Goal: Task Accomplishment & Management: Use online tool/utility

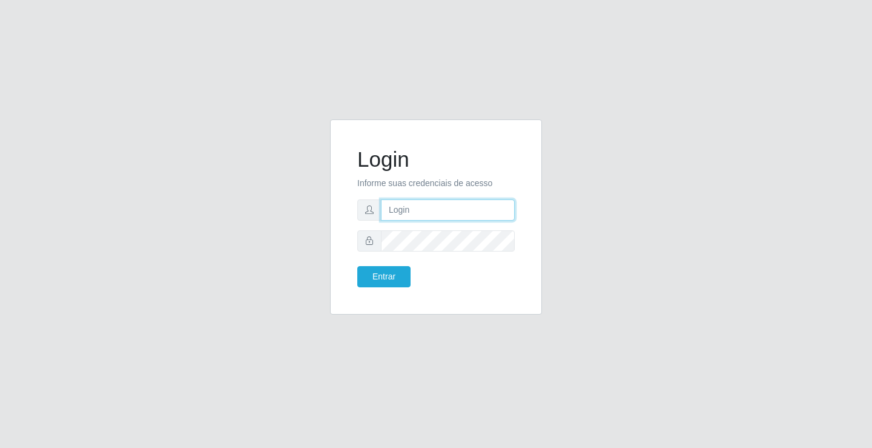
click at [485, 215] on input "text" at bounding box center [448, 209] width 134 height 21
type input "[PERSON_NAME]"
click at [357, 266] on button "Entrar" at bounding box center [383, 276] width 53 height 21
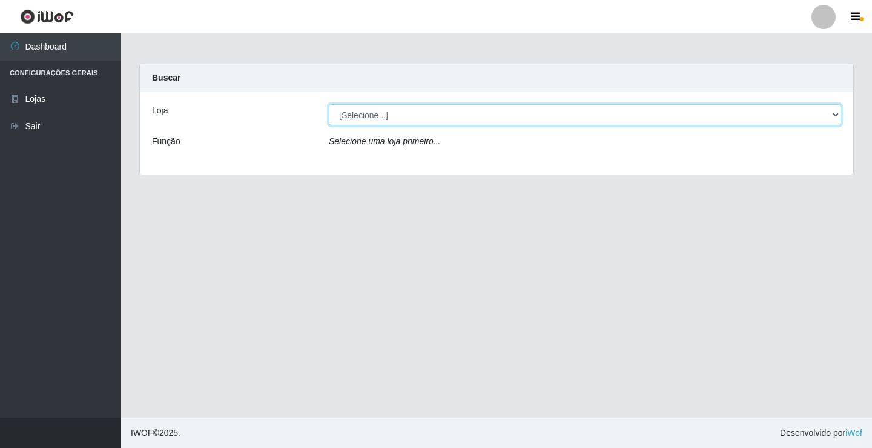
drag, startPoint x: 388, startPoint y: 111, endPoint x: 388, endPoint y: 120, distance: 8.5
click at [388, 111] on select "[Selecione...] Ideal - Conceição" at bounding box center [585, 114] width 512 height 21
select select "231"
click at [329, 104] on select "[Selecione...] Ideal - Conceição" at bounding box center [585, 114] width 512 height 21
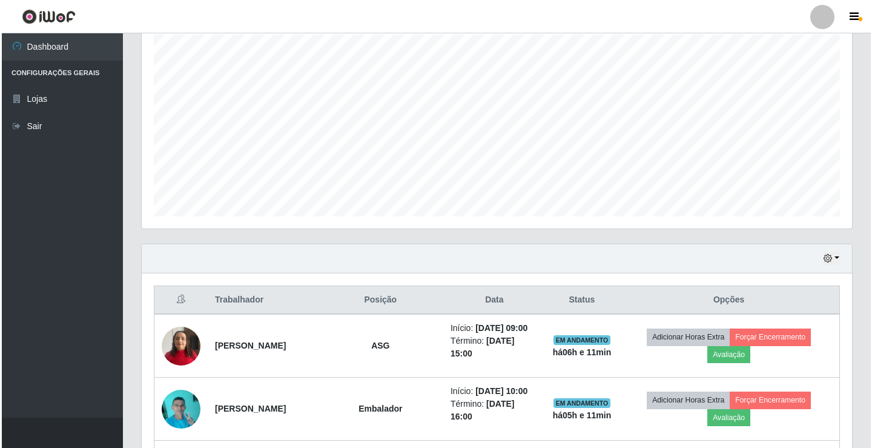
scroll to position [303, 0]
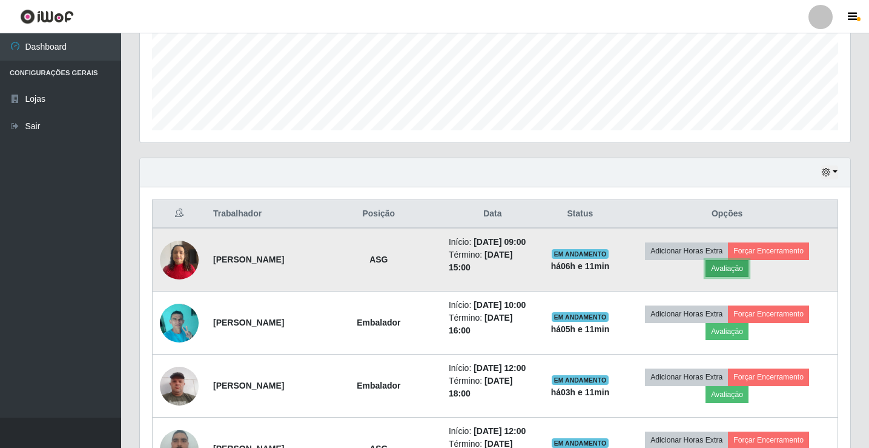
click at [741, 271] on button "Avaliação" at bounding box center [727, 268] width 43 height 17
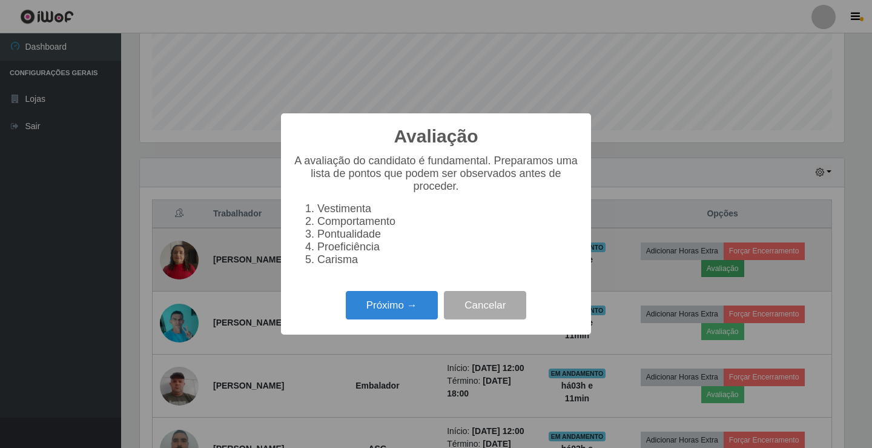
scroll to position [251, 704]
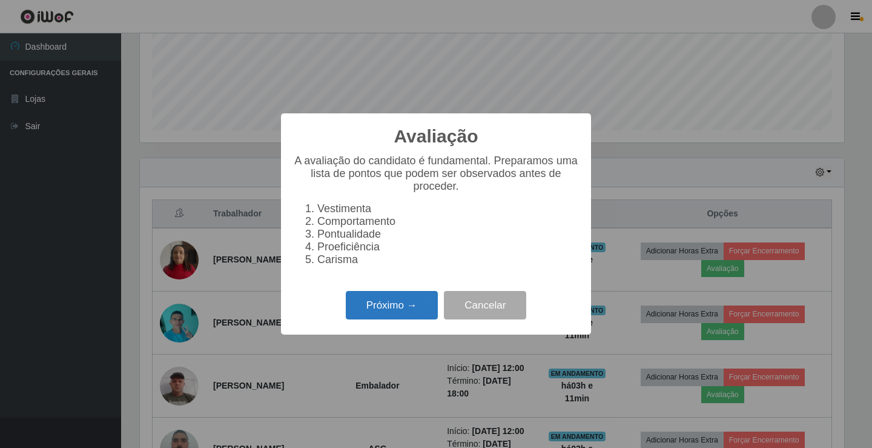
click at [424, 317] on button "Próximo →" at bounding box center [392, 305] width 92 height 28
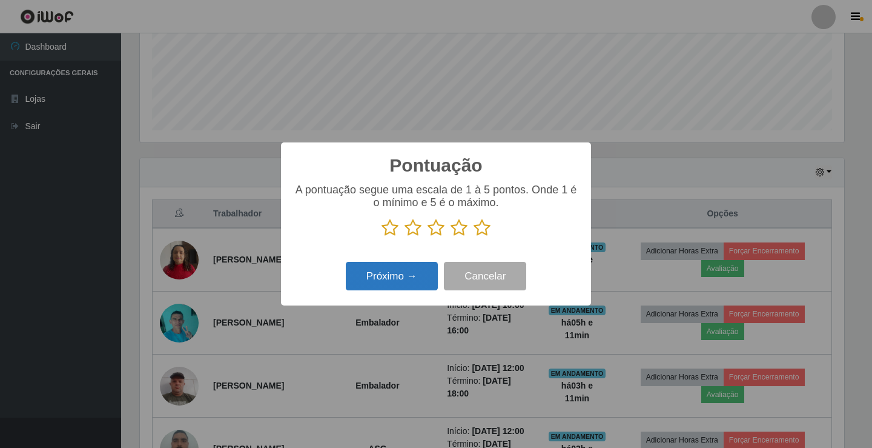
scroll to position [605463, 605010]
click at [436, 233] on icon at bounding box center [436, 228] width 17 height 18
click at [428, 237] on input "radio" at bounding box center [428, 237] width 0 height 0
click at [403, 274] on button "Próximo →" at bounding box center [392, 276] width 92 height 28
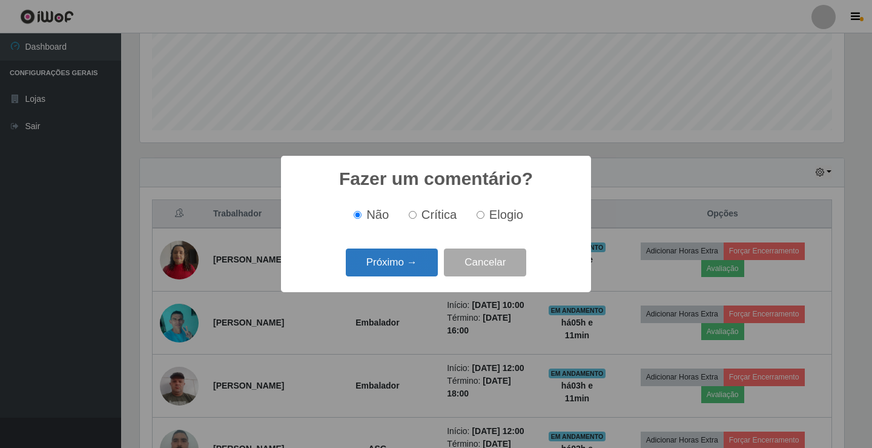
click at [412, 267] on button "Próximo →" at bounding box center [392, 262] width 92 height 28
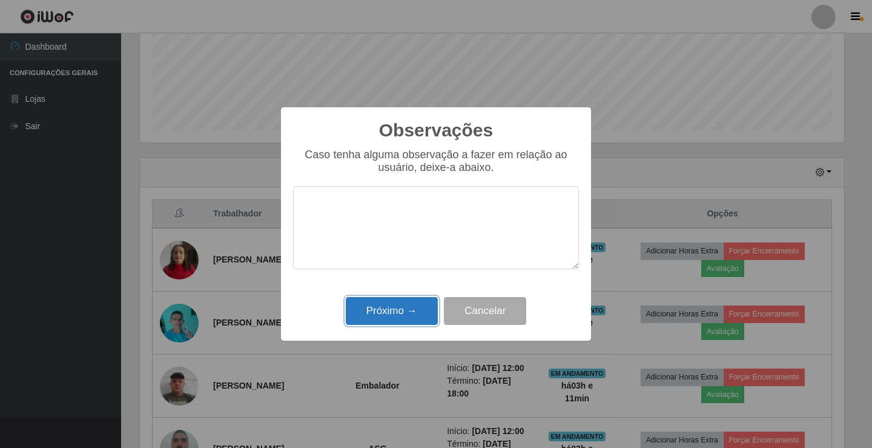
click at [408, 316] on button "Próximo →" at bounding box center [392, 311] width 92 height 28
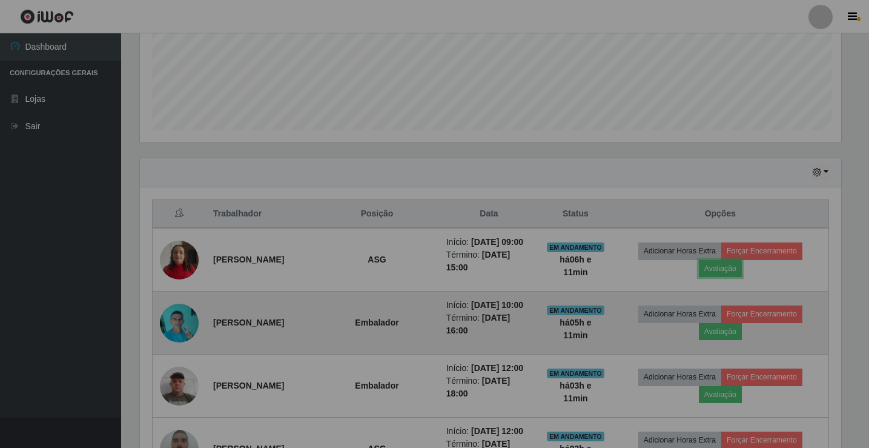
scroll to position [251, 711]
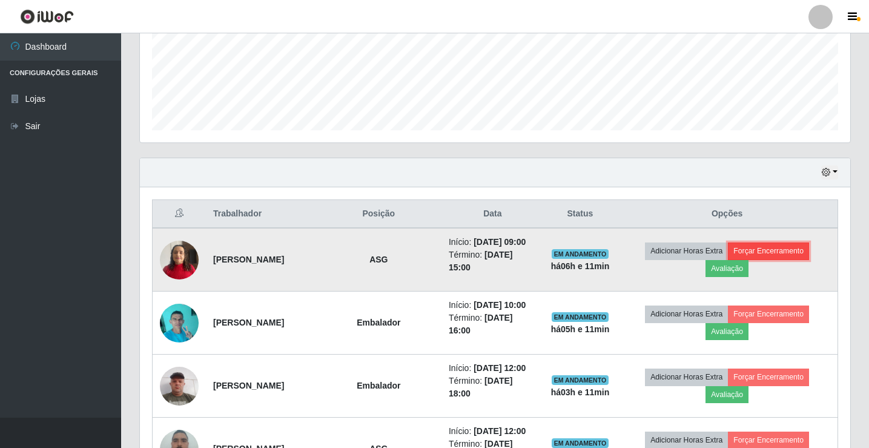
click at [801, 256] on button "Forçar Encerramento" at bounding box center [768, 250] width 81 height 17
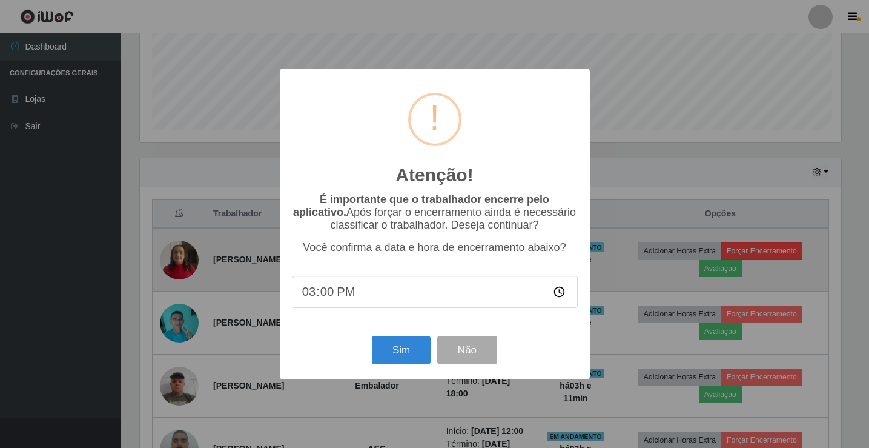
scroll to position [251, 704]
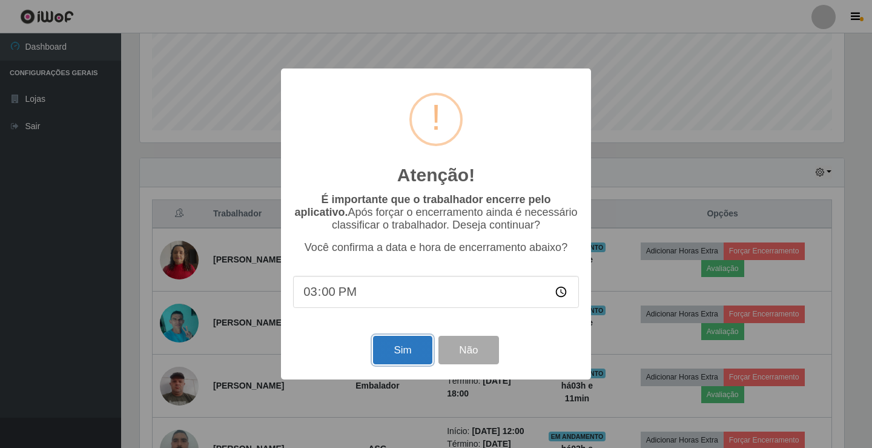
click at [390, 345] on button "Sim" at bounding box center [402, 350] width 59 height 28
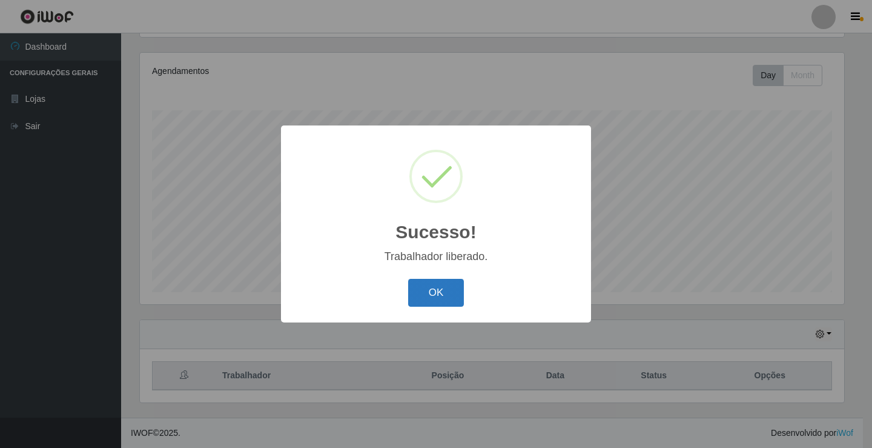
click at [449, 300] on button "OK" at bounding box center [436, 293] width 56 height 28
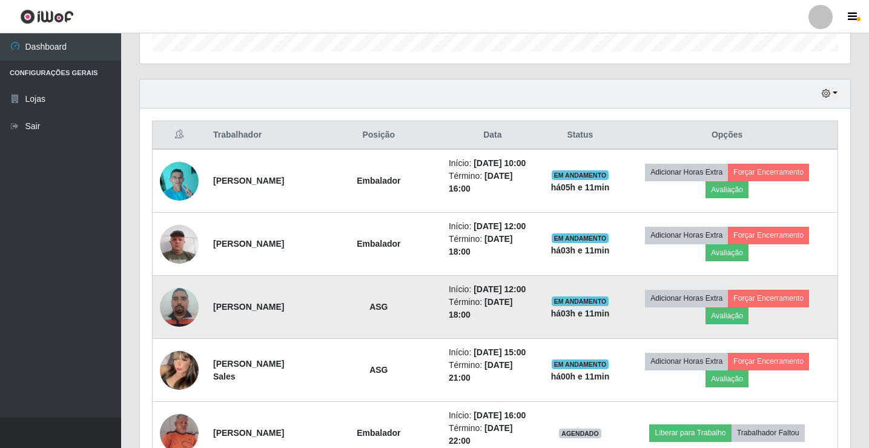
scroll to position [383, 0]
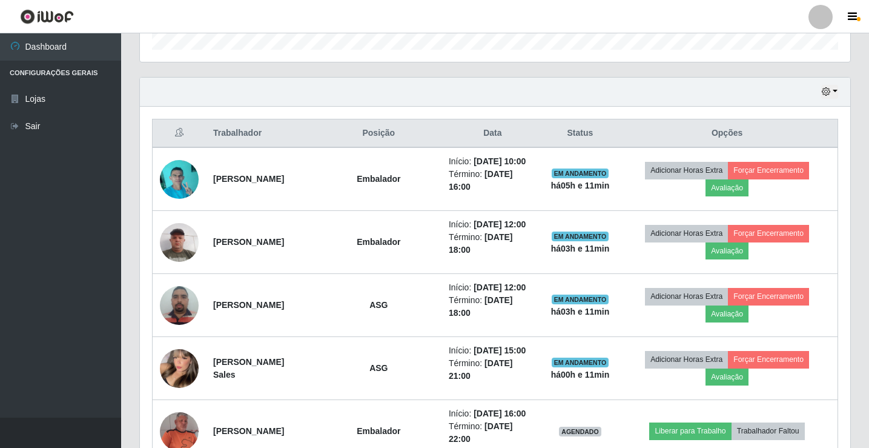
click at [822, 13] on div at bounding box center [821, 17] width 24 height 24
click at [806, 89] on button "Sair" at bounding box center [797, 94] width 109 height 25
